Goal: Find specific page/section: Find specific page/section

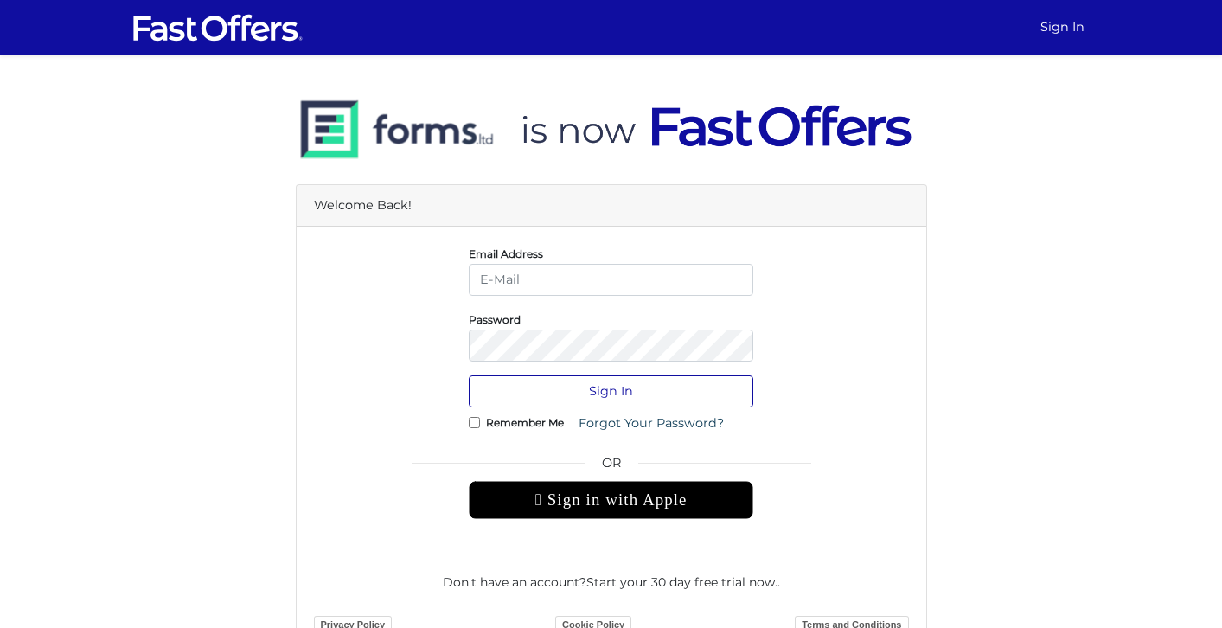
type input "[EMAIL_ADDRESS][DOMAIN_NAME]"
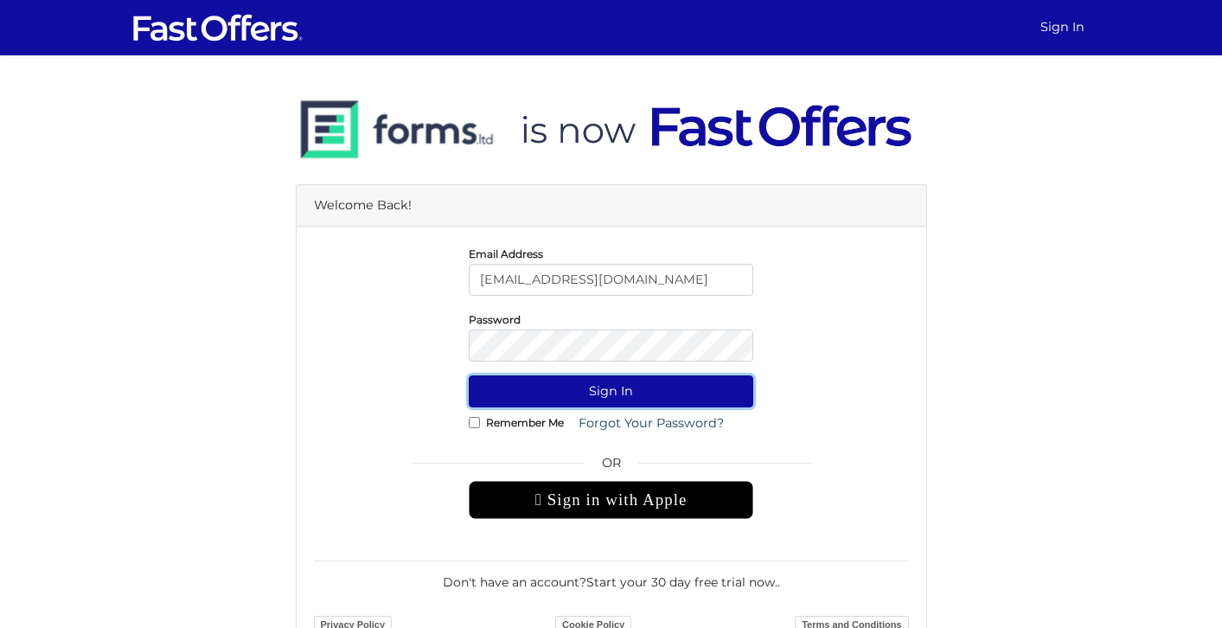
click at [608, 391] on button "Sign In" at bounding box center [611, 391] width 285 height 32
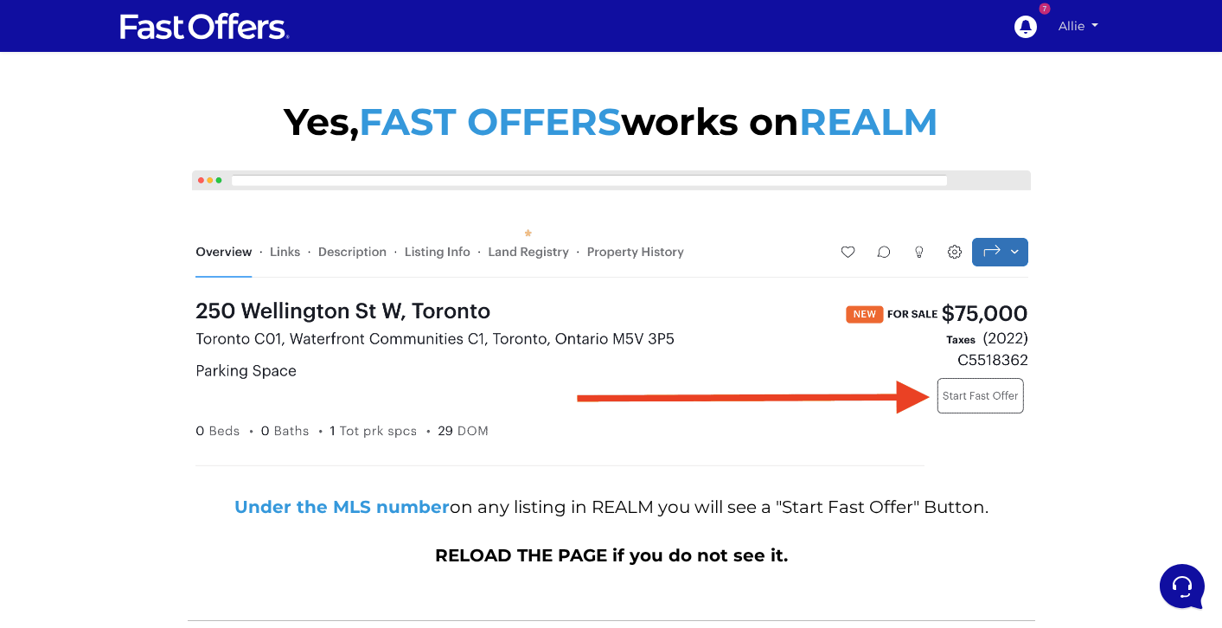
click at [1075, 22] on link "Allie" at bounding box center [1079, 26] width 52 height 30
click at [1058, 66] on link "My Offers" at bounding box center [1044, 60] width 119 height 22
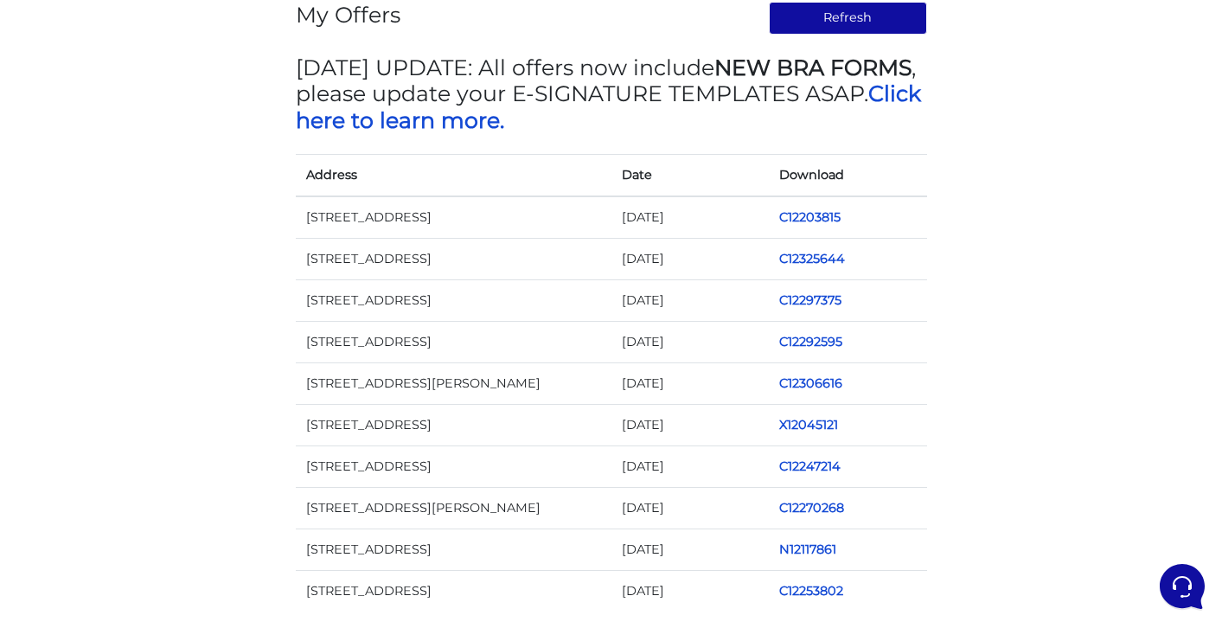
scroll to position [225, 0]
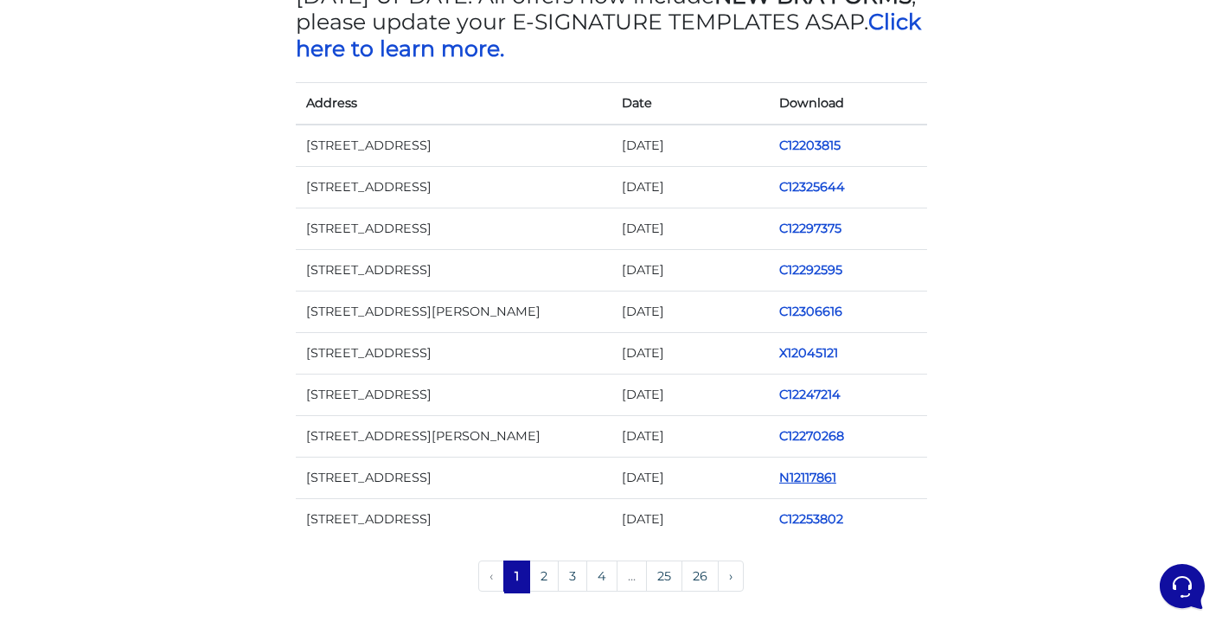
click at [807, 476] on link "N12117861" at bounding box center [808, 478] width 57 height 16
